Goal: Understand process/instructions

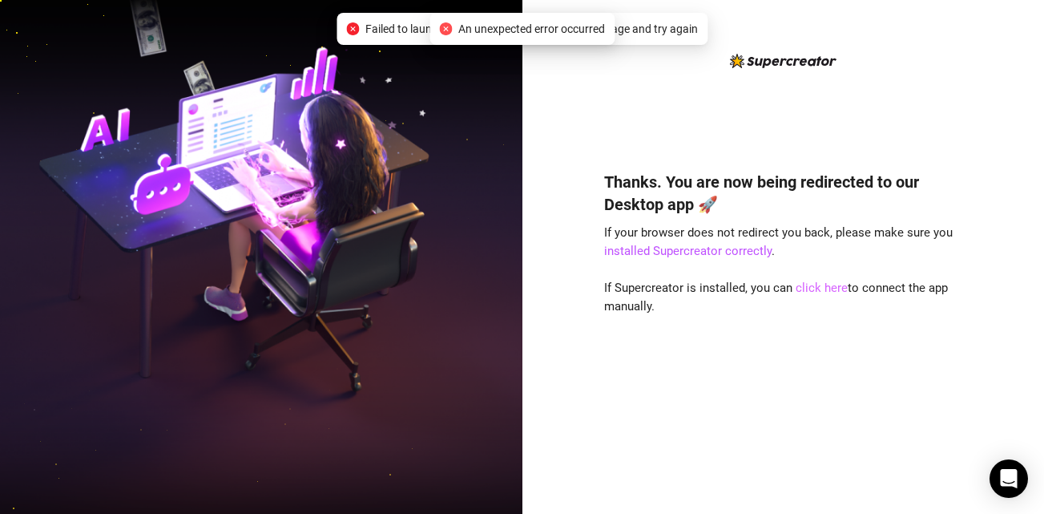
click at [817, 287] on link "click here" at bounding box center [822, 287] width 52 height 14
click at [727, 254] on link "installed Supercreator correctly" at bounding box center [687, 251] width 167 height 14
click at [346, 32] on icon "close-circle" at bounding box center [352, 28] width 13 height 13
